Goal: Task Accomplishment & Management: Manage account settings

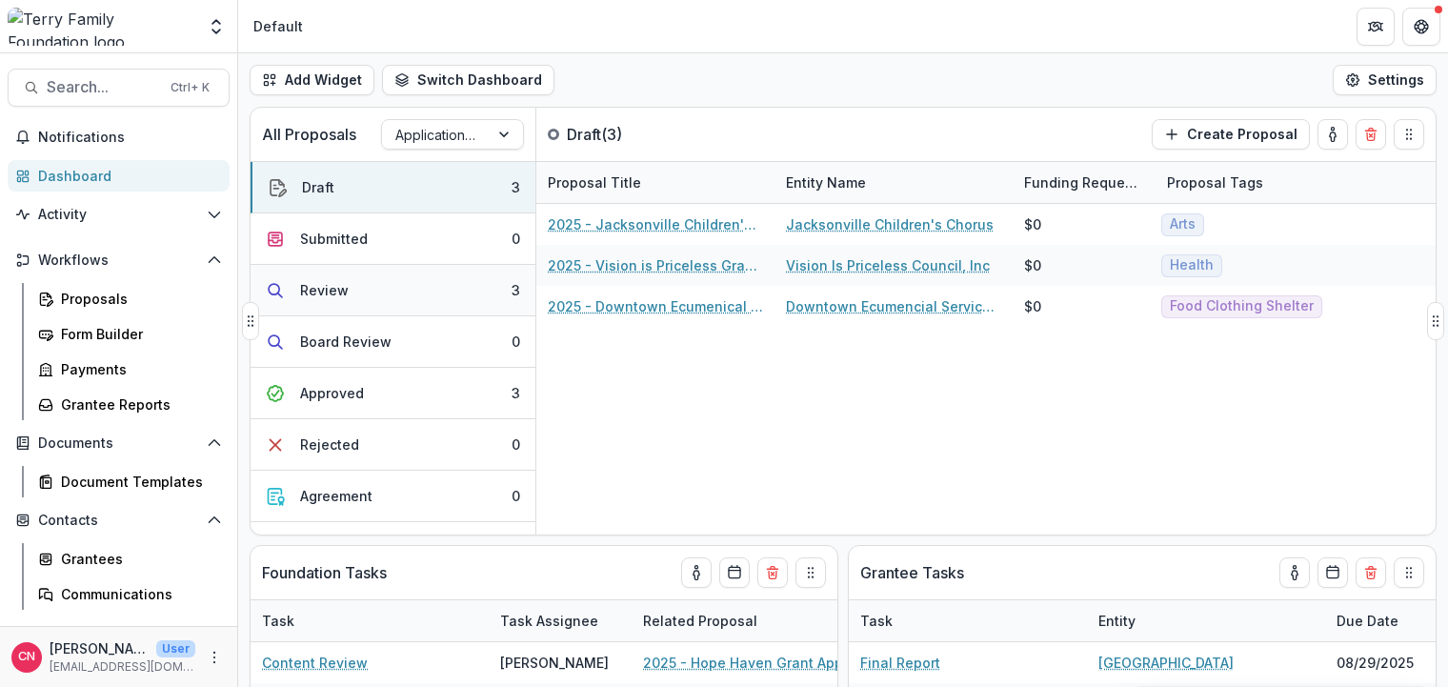
click at [310, 282] on div "Review" at bounding box center [324, 290] width 49 height 20
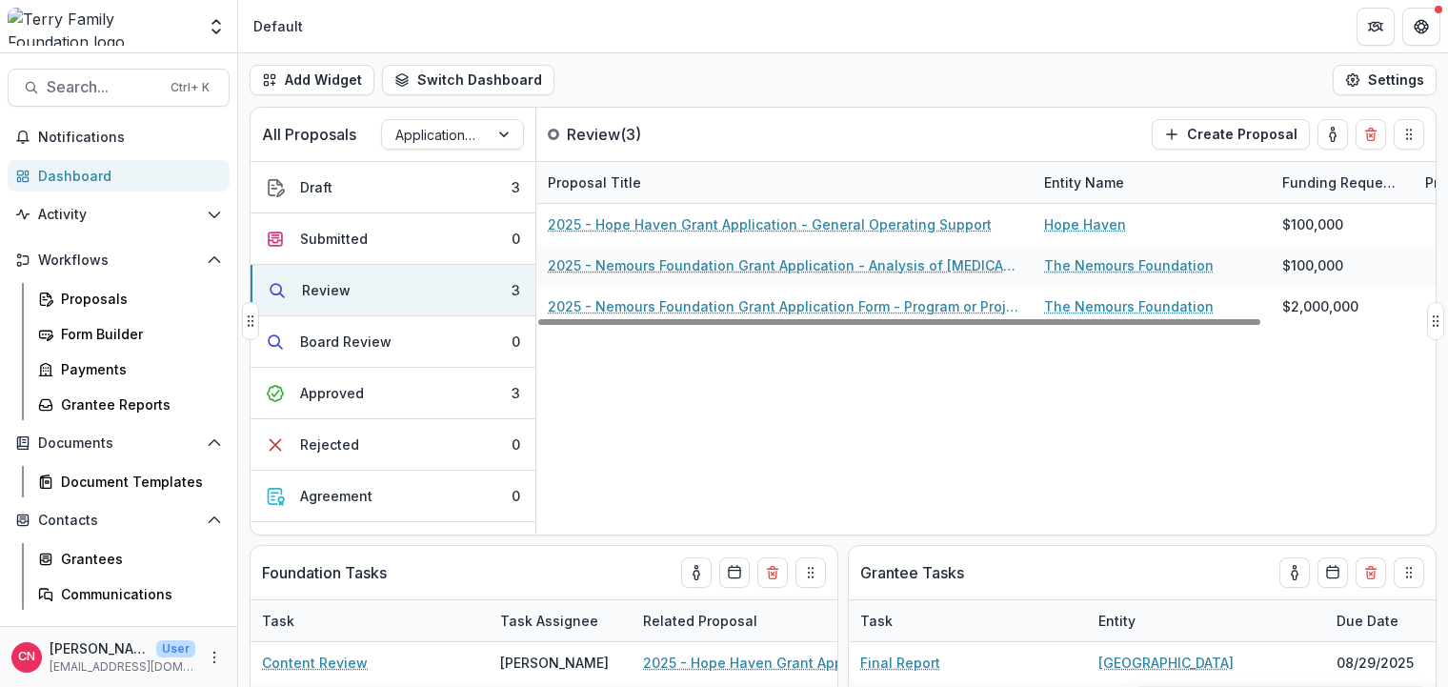
drag, startPoint x: 772, startPoint y: 184, endPoint x: 1030, endPoint y: 184, distance: 258.2
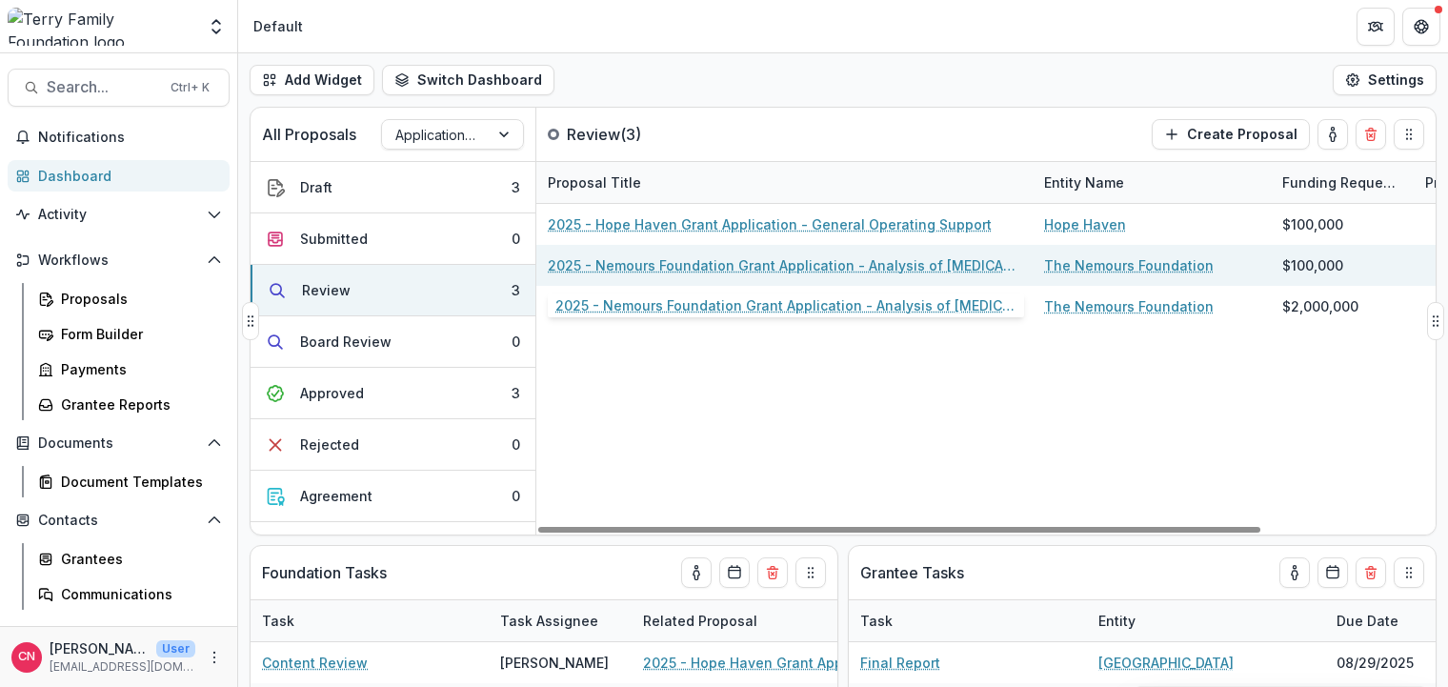
click at [685, 260] on link "2025 - Nemours Foundation Grant Application - Analysis of [MEDICAL_DATA] Care i…" at bounding box center [785, 265] width 474 height 20
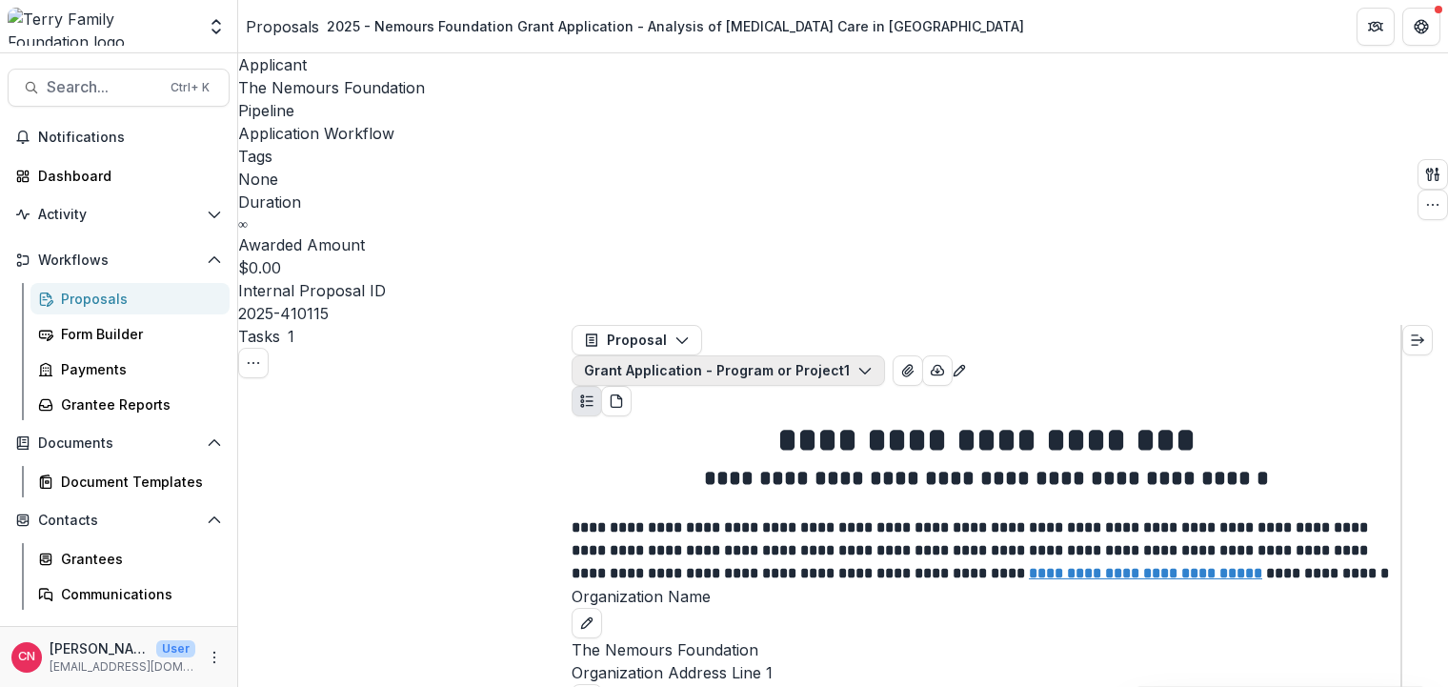
click at [873, 363] on icon "button" at bounding box center [865, 370] width 15 height 15
click at [953, 355] on button "button" at bounding box center [937, 370] width 30 height 30
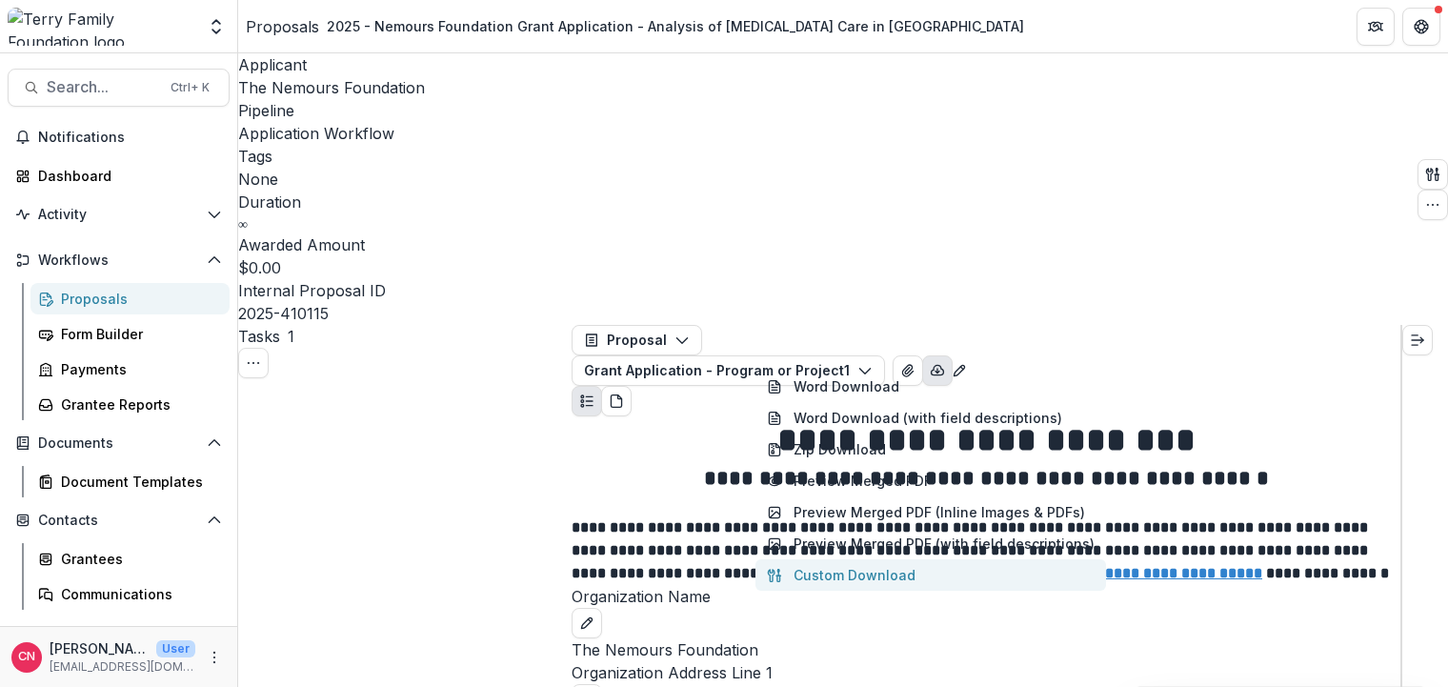
click at [872, 559] on button "Custom Download" at bounding box center [931, 574] width 351 height 31
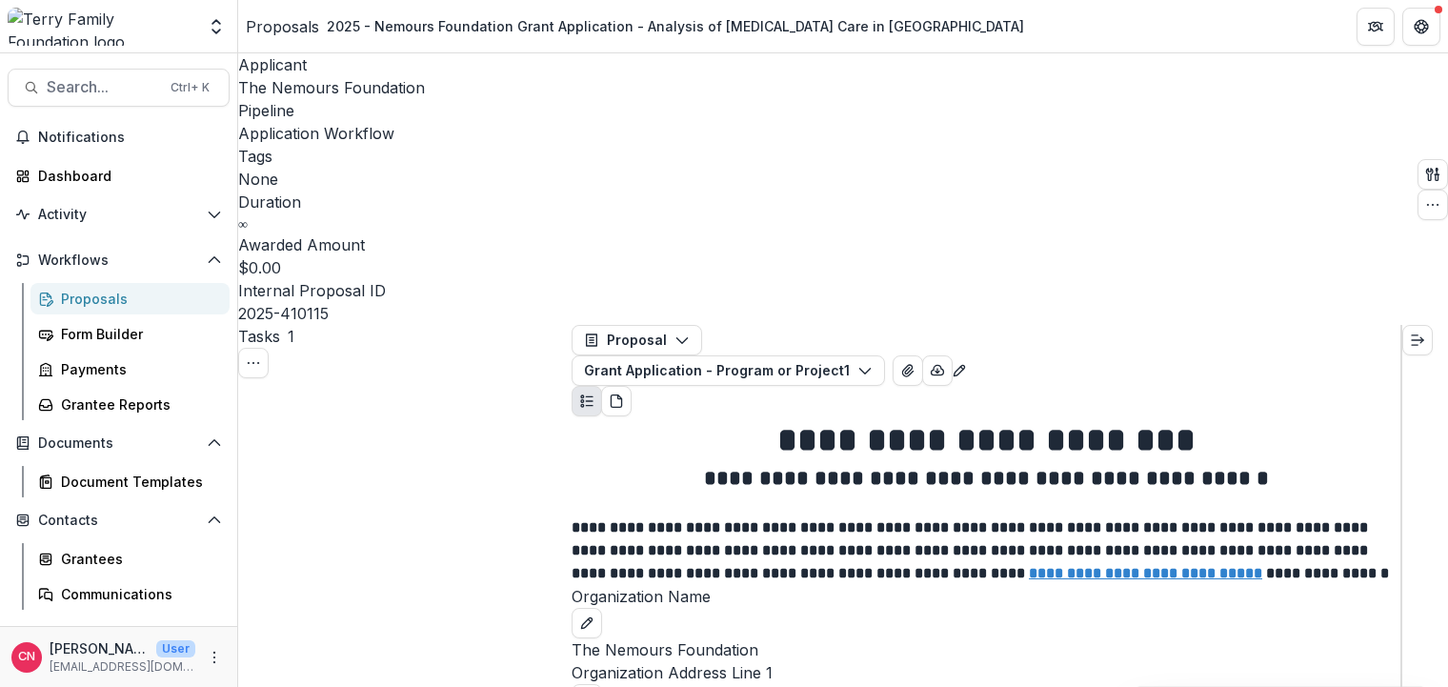
drag, startPoint x: 675, startPoint y: 270, endPoint x: 764, endPoint y: 275, distance: 89.8
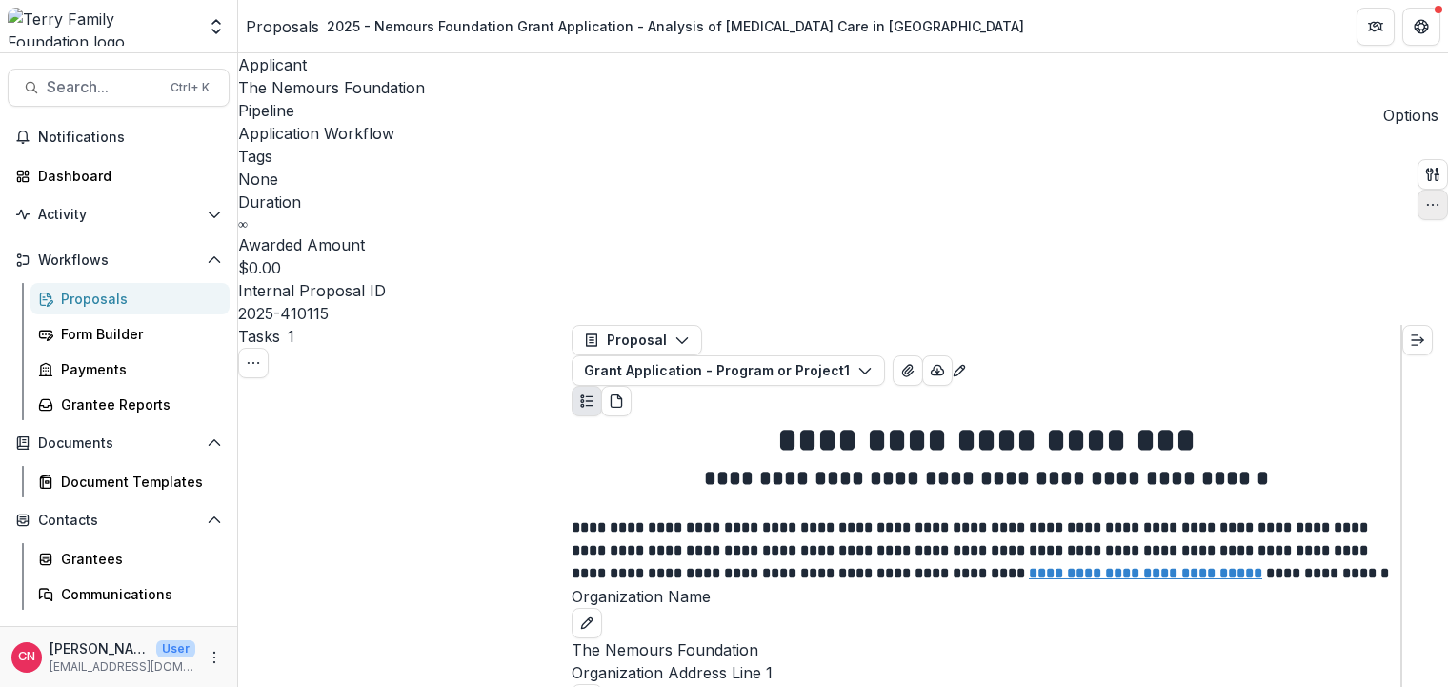
click at [1428, 190] on button "button" at bounding box center [1433, 205] width 30 height 30
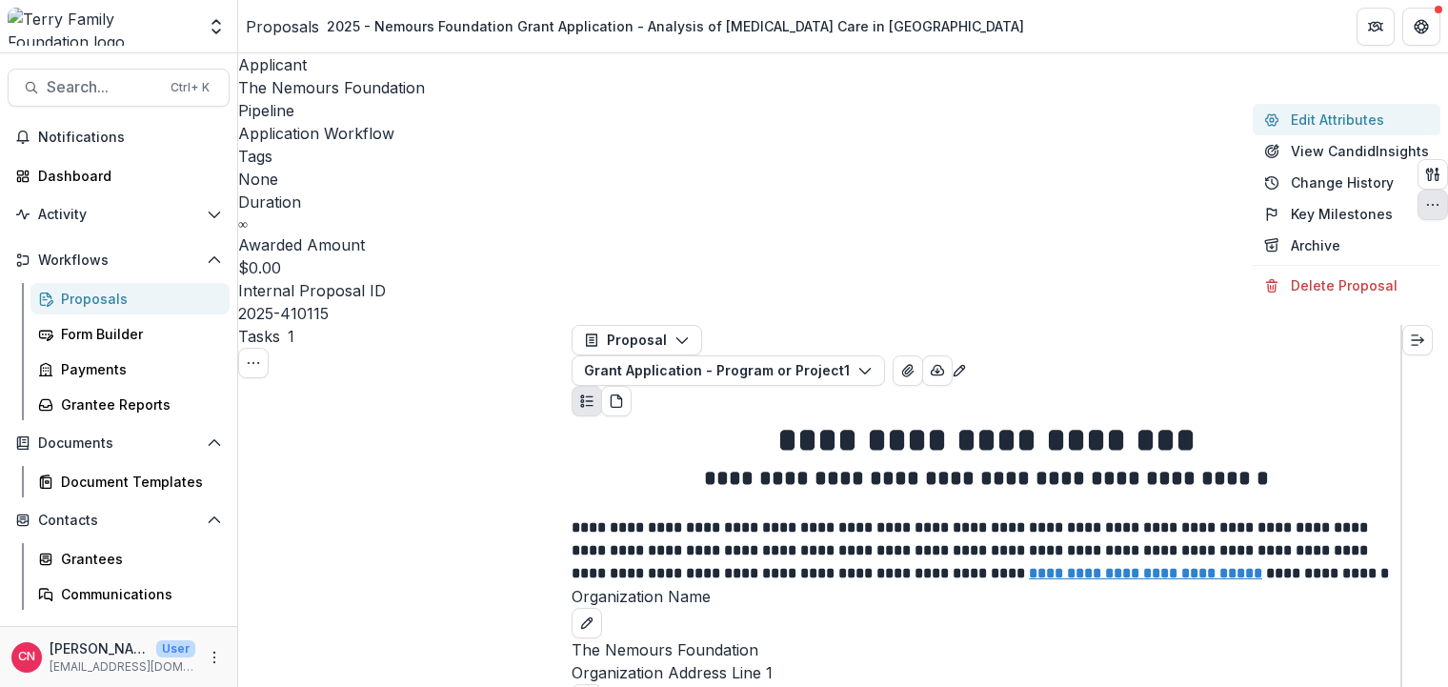
click at [1299, 116] on button "Edit Attributes" at bounding box center [1347, 119] width 188 height 31
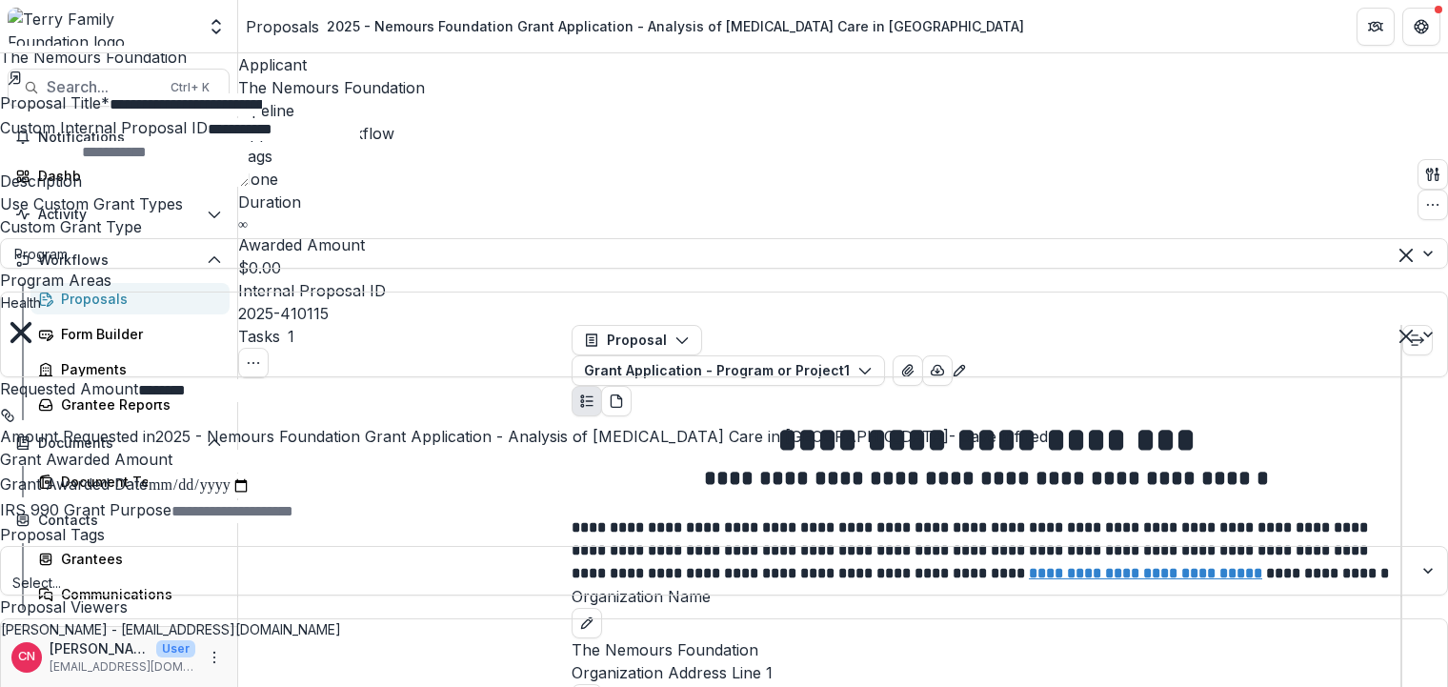
click at [262, 116] on input "**********" at bounding box center [186, 104] width 152 height 23
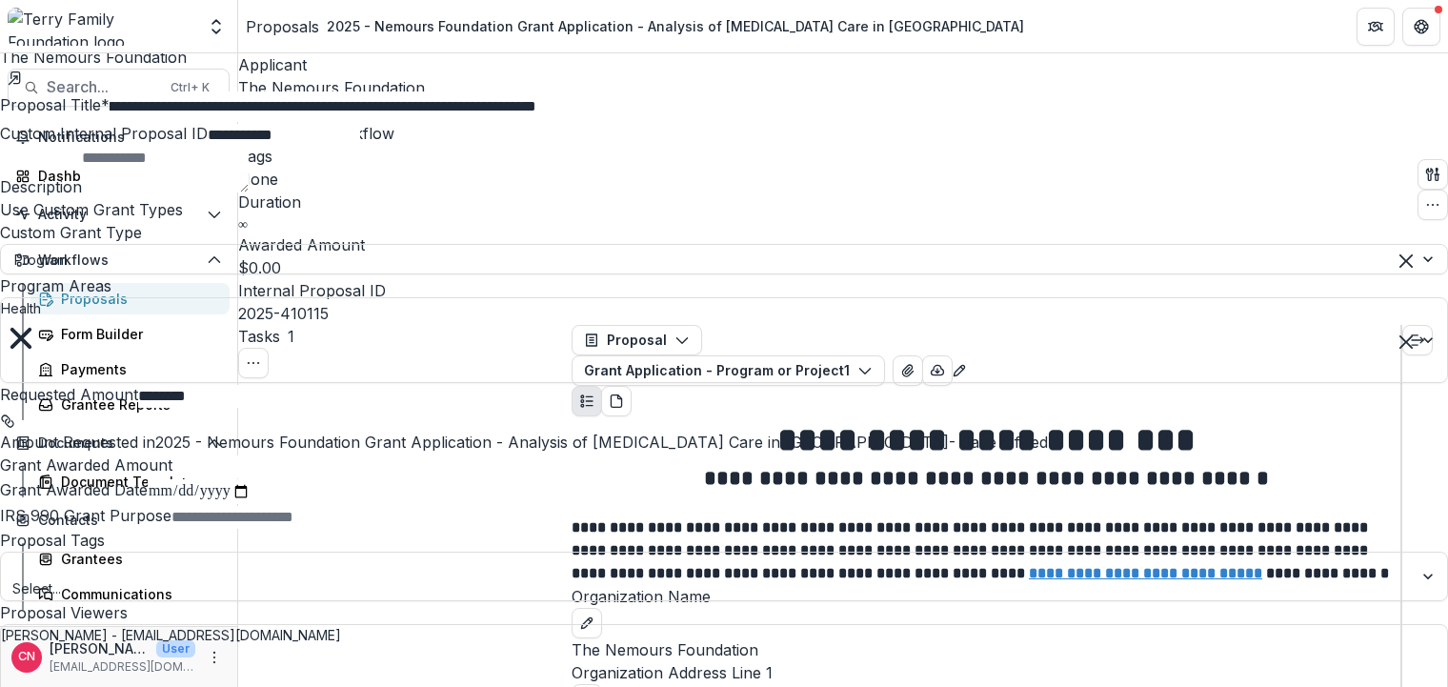
scroll to position [0, 0]
type input "**********"
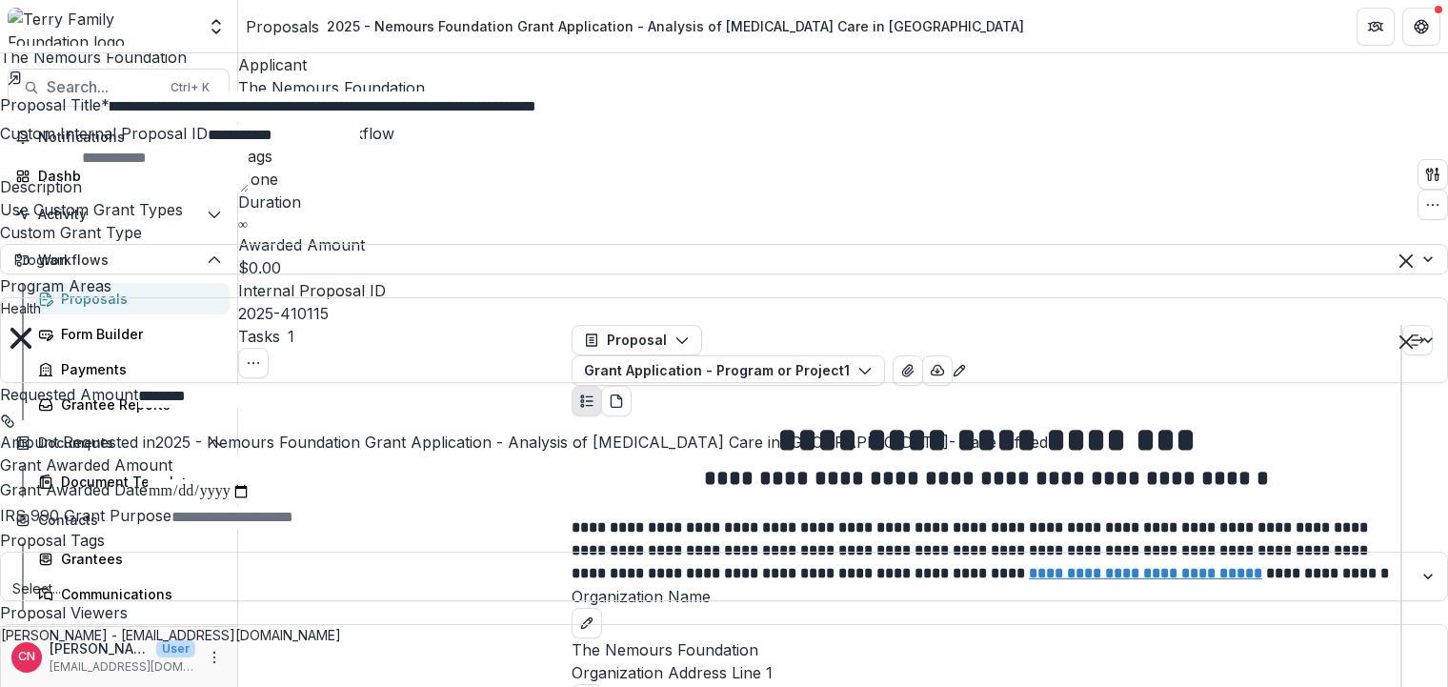
scroll to position [0, 0]
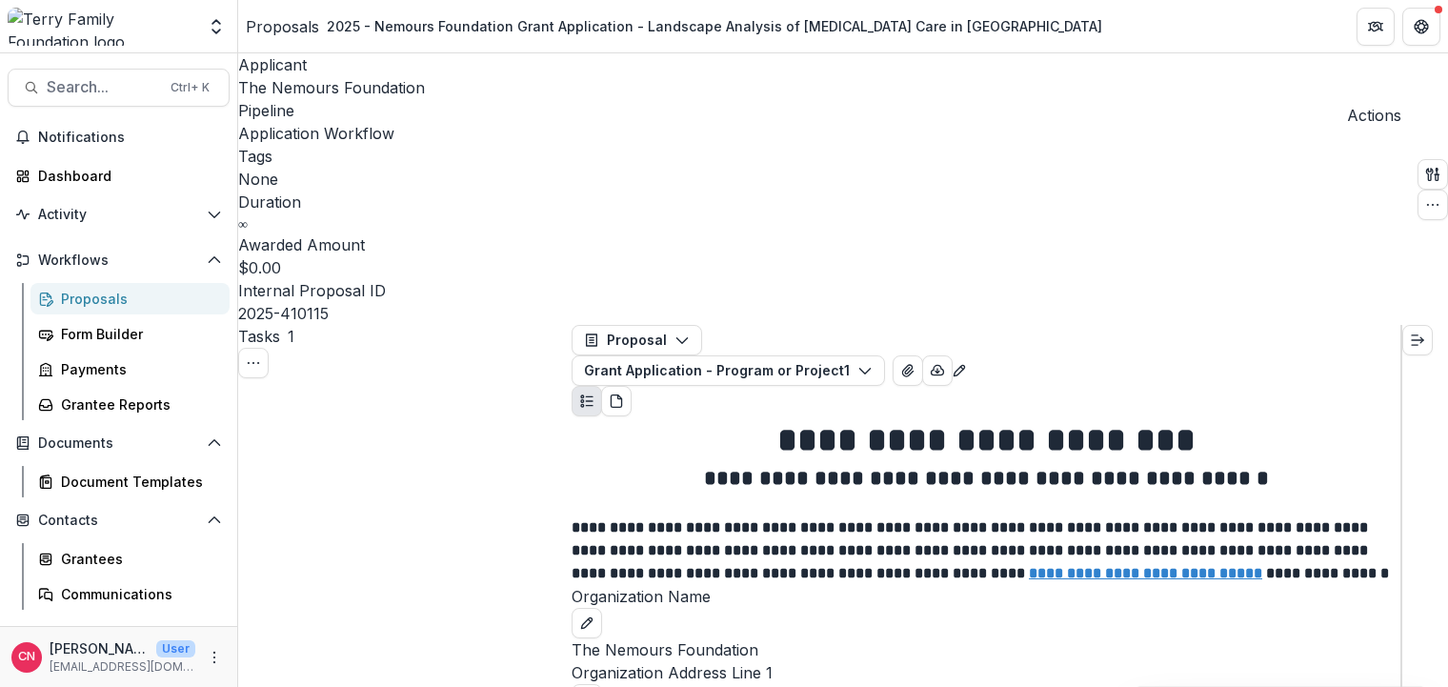
scroll to position [4002, 0]
